Goal: Transaction & Acquisition: Purchase product/service

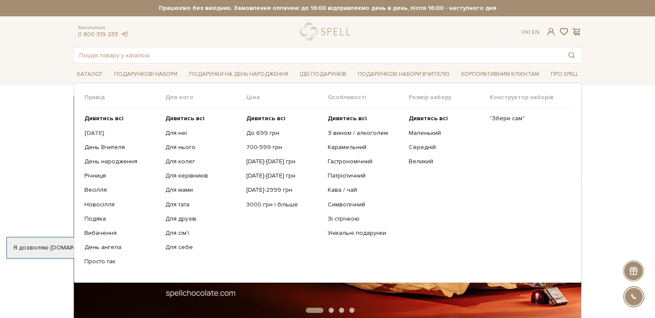
click at [103, 131] on b "[DATE]" at bounding box center [94, 132] width 20 height 7
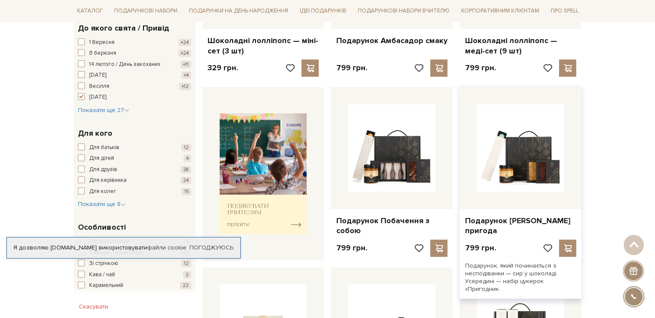
scroll to position [301, 0]
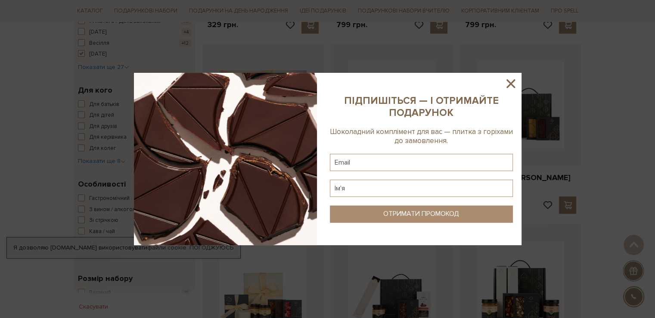
drag, startPoint x: 407, startPoint y: 117, endPoint x: 497, endPoint y: 84, distance: 96.0
click at [507, 83] on icon at bounding box center [510, 83] width 15 height 15
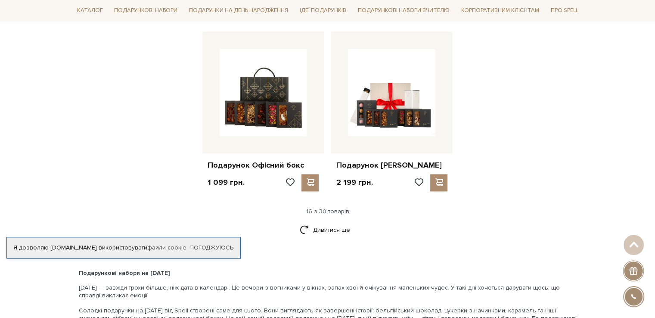
scroll to position [1120, 0]
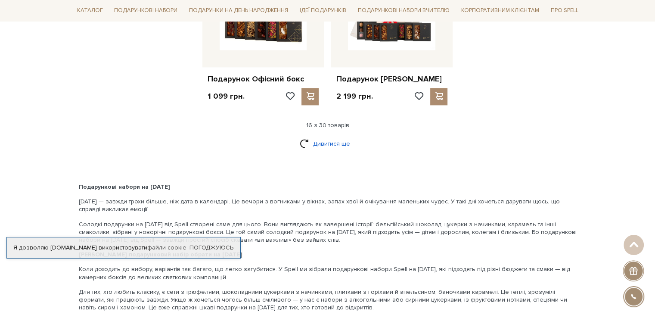
click at [331, 142] on link "Дивитися ще" at bounding box center [328, 143] width 56 height 15
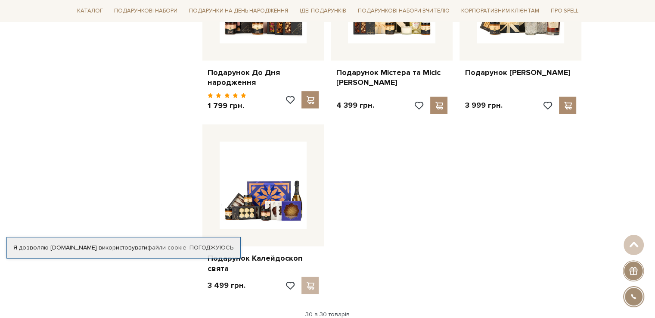
scroll to position [1938, 0]
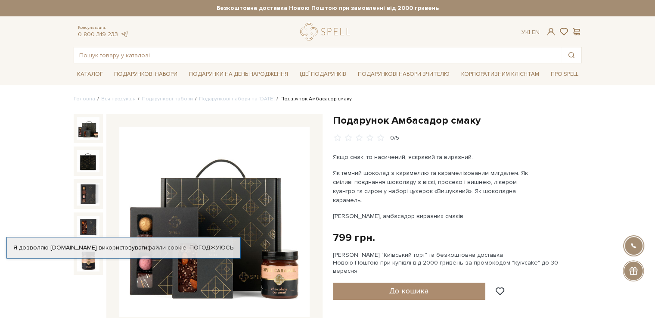
scroll to position [86, 0]
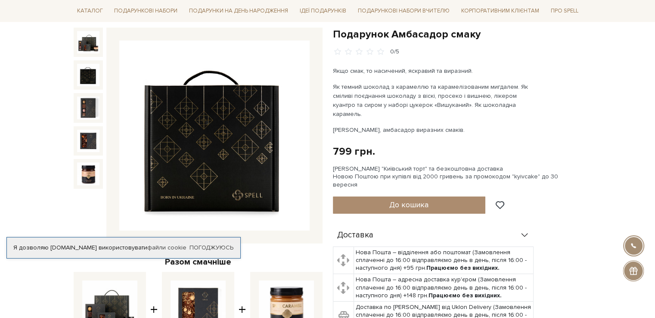
click at [92, 75] on img at bounding box center [88, 75] width 22 height 22
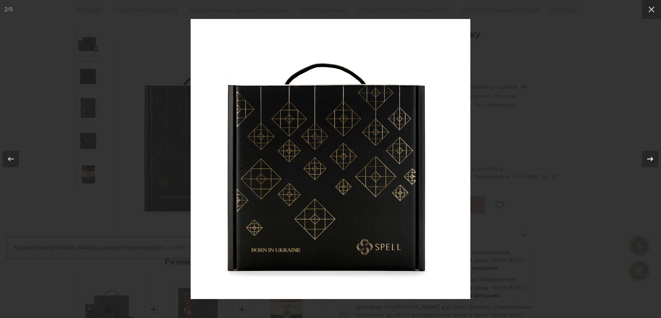
click at [648, 155] on icon at bounding box center [650, 159] width 10 height 10
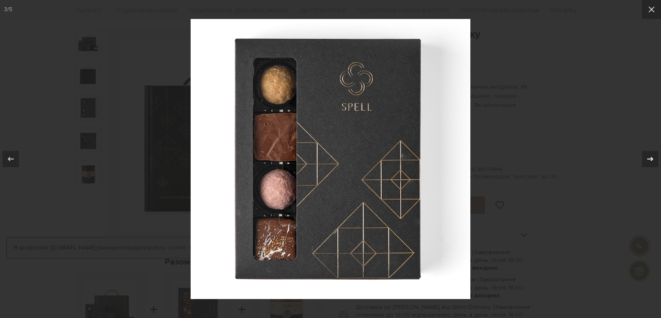
click at [648, 155] on icon at bounding box center [650, 159] width 10 height 10
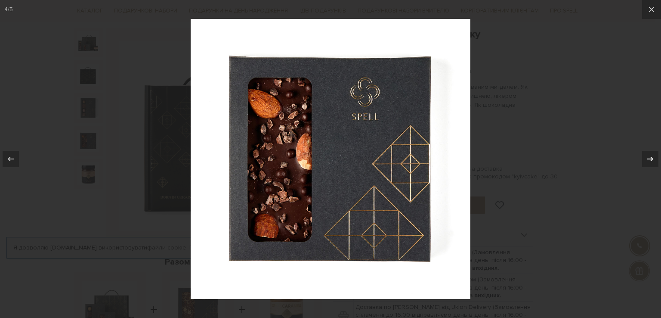
click at [648, 155] on icon at bounding box center [650, 159] width 10 height 10
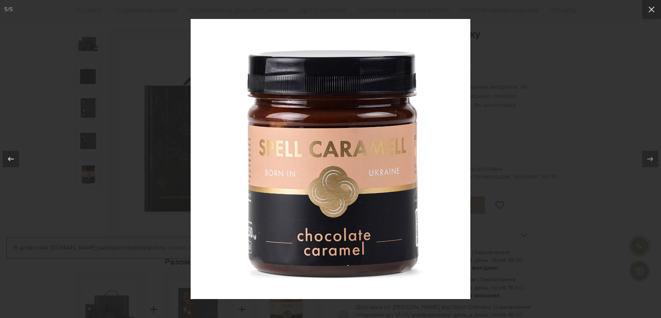
click at [532, 172] on div at bounding box center [330, 159] width 661 height 318
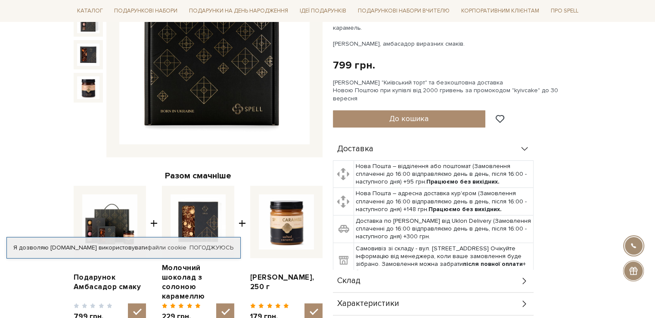
scroll to position [215, 0]
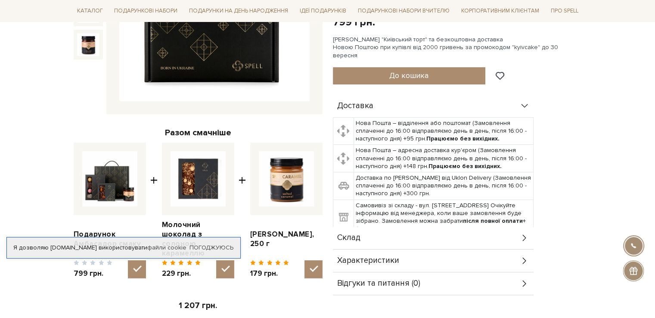
click at [370, 227] on div "Склад" at bounding box center [433, 238] width 201 height 22
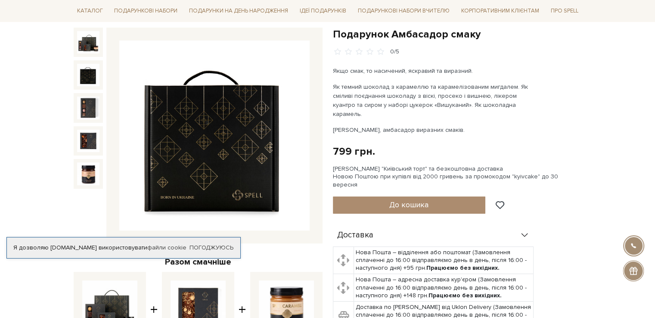
scroll to position [43, 0]
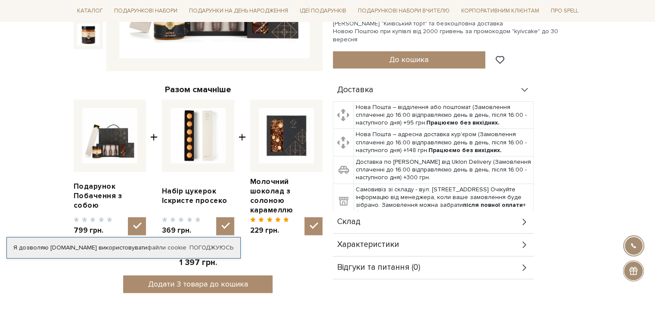
scroll to position [301, 0]
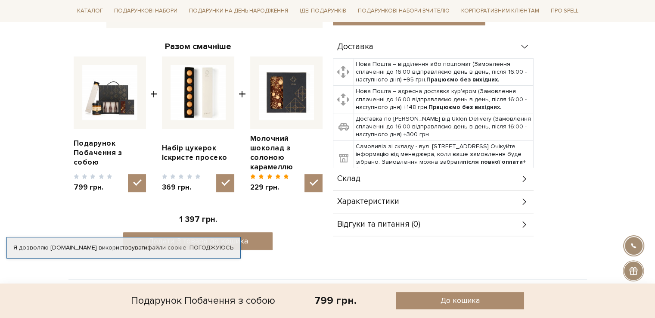
click at [389, 168] on div "Склад" at bounding box center [433, 179] width 201 height 22
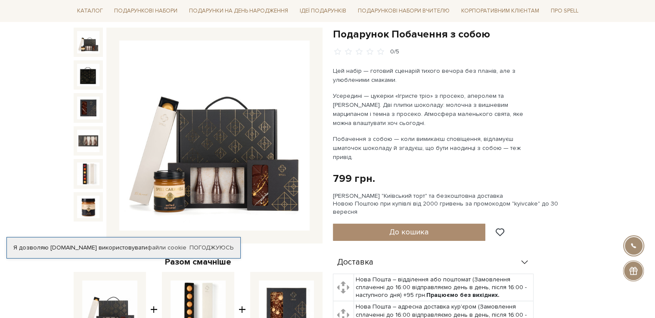
scroll to position [129, 0]
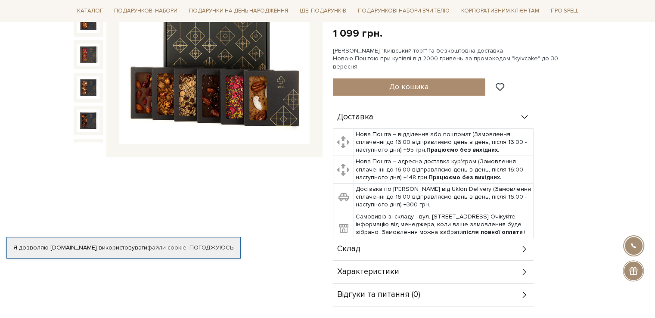
scroll to position [258, 0]
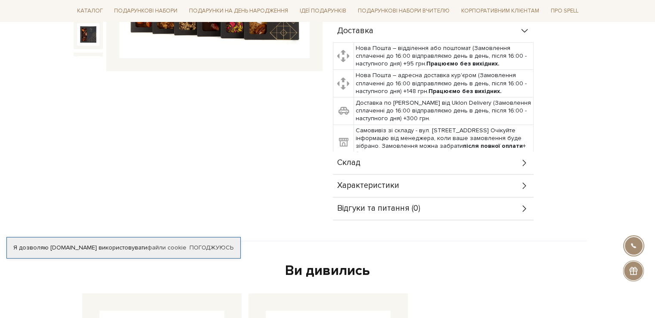
click at [406, 153] on div "Склад" at bounding box center [433, 163] width 201 height 22
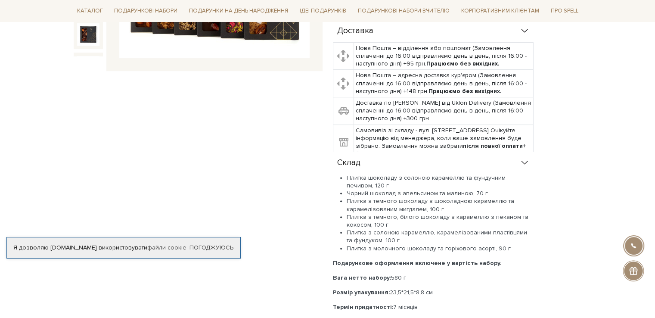
scroll to position [86, 0]
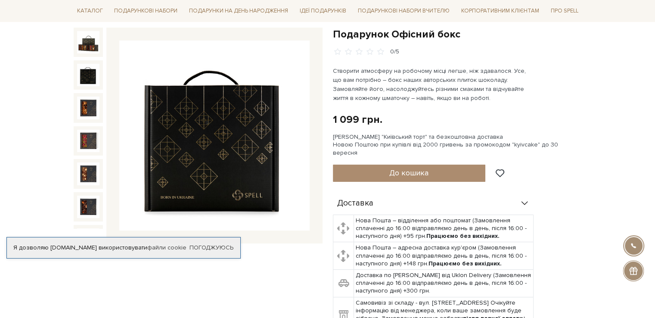
click at [93, 76] on img at bounding box center [88, 75] width 22 height 22
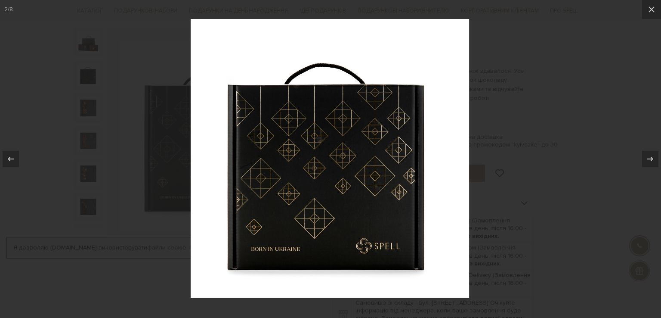
click at [90, 106] on div at bounding box center [330, 159] width 661 height 318
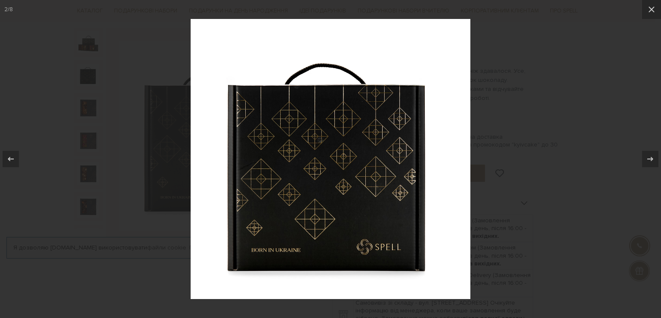
click at [360, 117] on img at bounding box center [331, 159] width 280 height 280
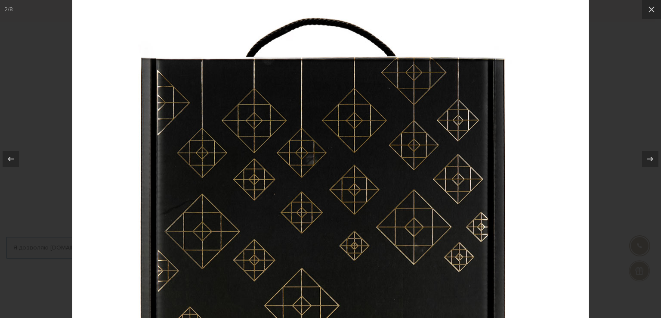
drag, startPoint x: 568, startPoint y: 43, endPoint x: 638, endPoint y: 24, distance: 72.6
click at [568, 43] on img at bounding box center [330, 194] width 517 height 517
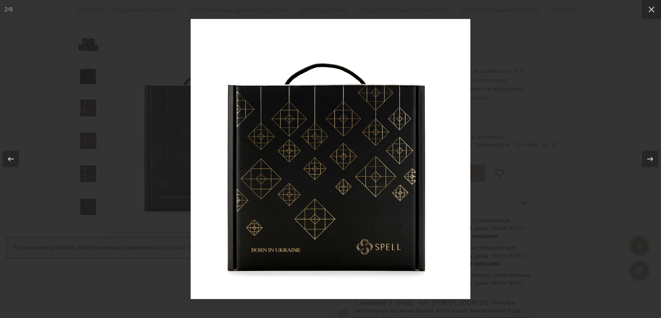
click at [45, 97] on div at bounding box center [330, 159] width 661 height 318
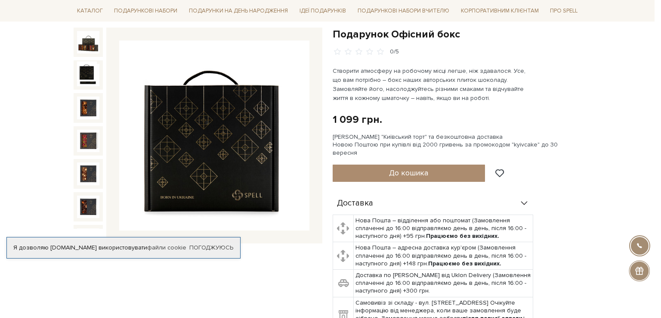
click at [65, 98] on div at bounding box center [330, 159] width 661 height 318
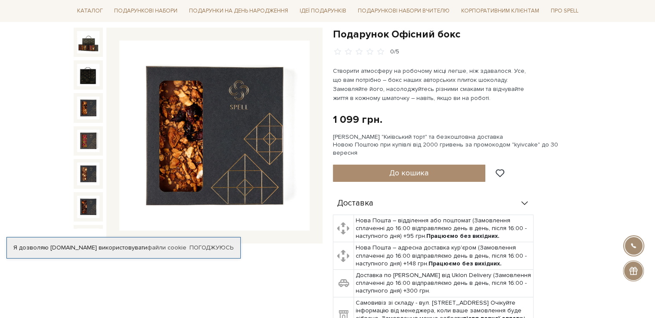
click at [81, 101] on img at bounding box center [88, 107] width 22 height 22
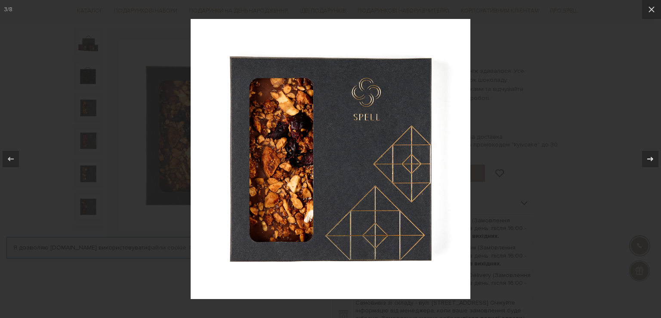
click at [652, 160] on icon at bounding box center [651, 159] width 6 height 4
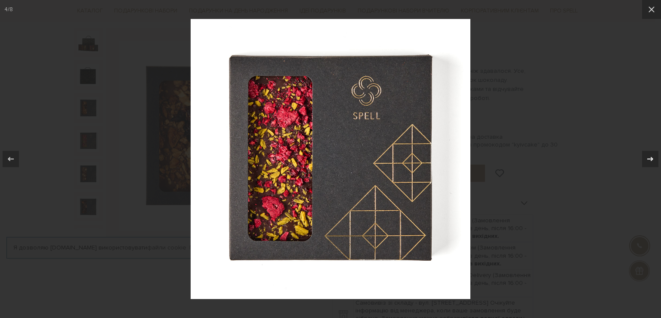
click at [652, 160] on icon at bounding box center [651, 159] width 6 height 4
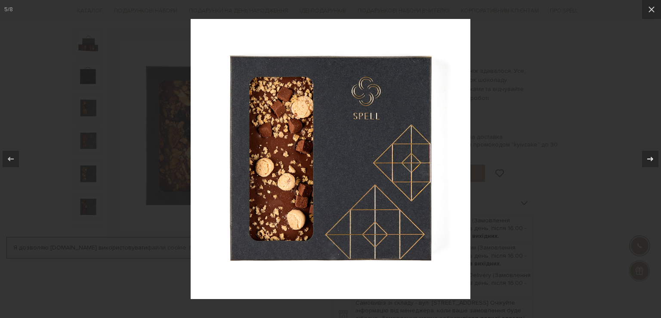
click at [652, 160] on icon at bounding box center [651, 159] width 6 height 4
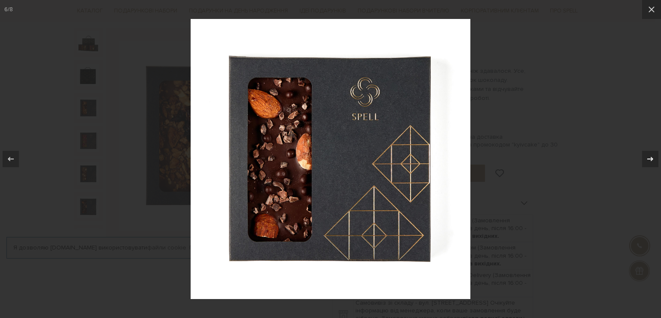
click at [652, 160] on icon at bounding box center [651, 159] width 6 height 4
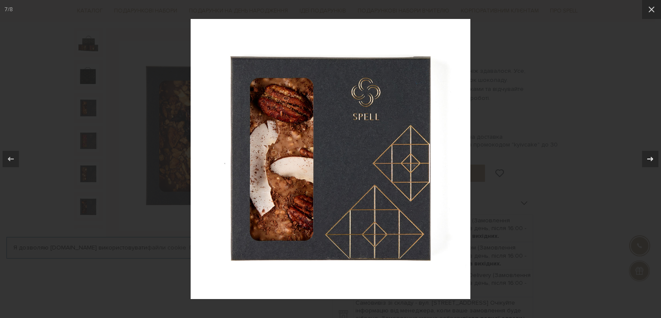
click at [652, 160] on icon at bounding box center [651, 159] width 6 height 4
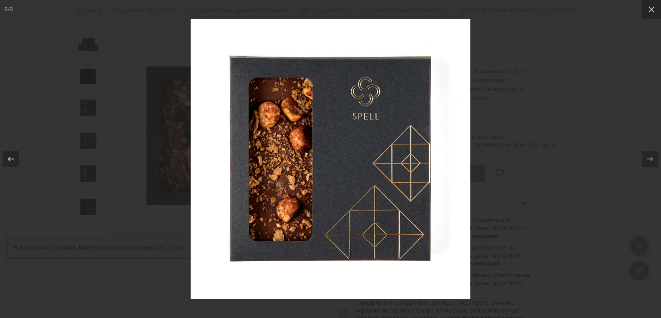
click at [521, 154] on div at bounding box center [330, 159] width 661 height 318
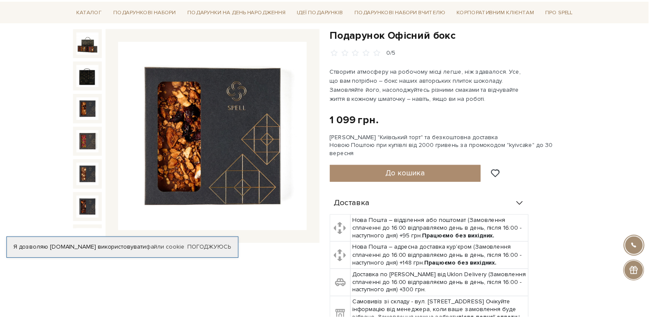
scroll to position [44, 0]
